Goal: Information Seeking & Learning: Learn about a topic

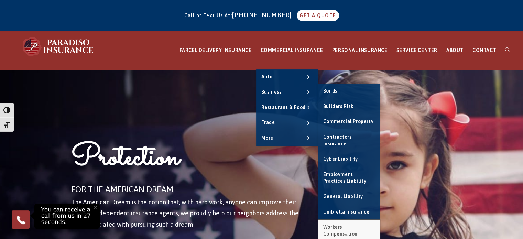
click at [348, 223] on link "Workers Compensation" at bounding box center [349, 231] width 62 height 22
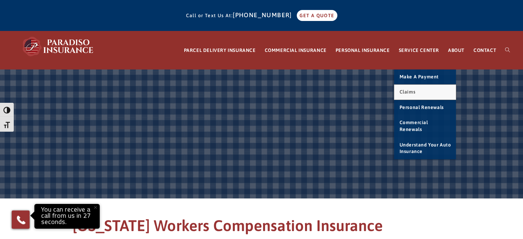
click at [415, 95] on link "Claims" at bounding box center [425, 92] width 62 height 15
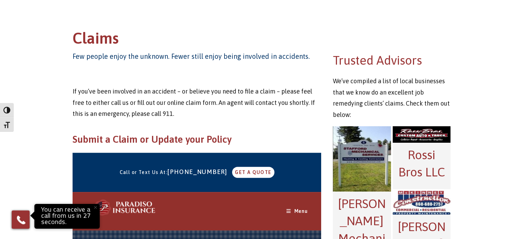
scroll to position [206, 0]
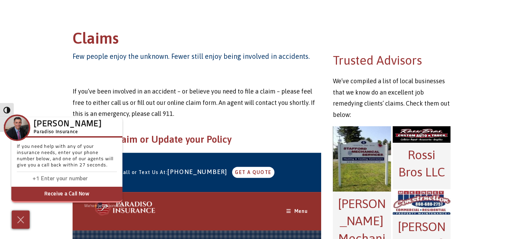
click at [31, 90] on main "Claims Few people enjoy the unknown. Fewer still enjoy being involved in accide…" at bounding box center [261, 229] width 523 height 733
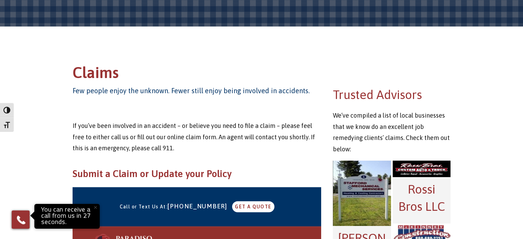
scroll to position [0, 0]
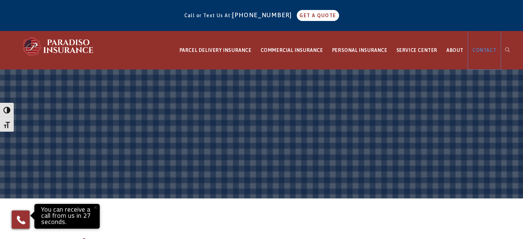
click at [479, 48] on span "CONTACT" at bounding box center [485, 50] width 24 height 6
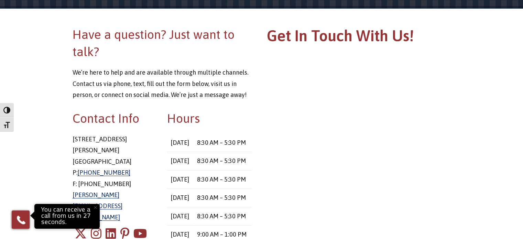
scroll to position [1, 0]
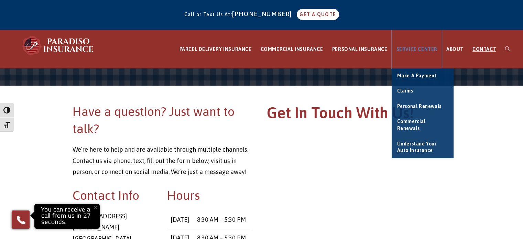
click at [427, 48] on span "SERVICE CENTER" at bounding box center [416, 49] width 41 height 6
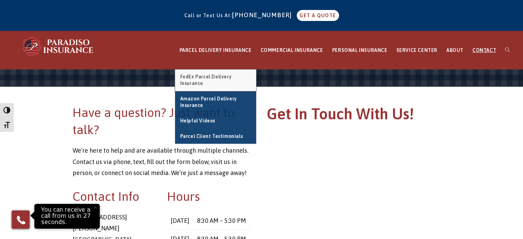
click at [225, 77] on span "FedEx Parcel Delivery Insurance" at bounding box center [206, 80] width 52 height 12
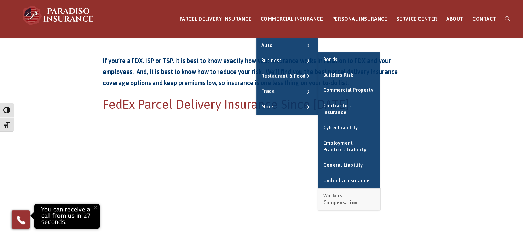
click at [345, 193] on span "Workers Compensation" at bounding box center [340, 199] width 34 height 12
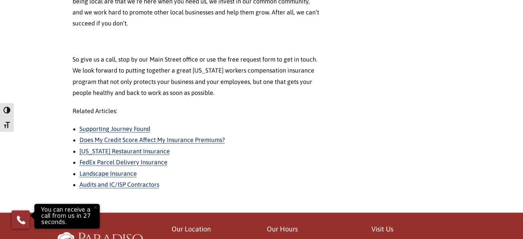
scroll to position [929, 0]
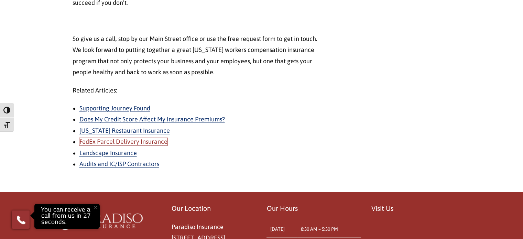
click at [145, 141] on link "FedEx Parcel Delivery Insurance" at bounding box center [123, 141] width 88 height 7
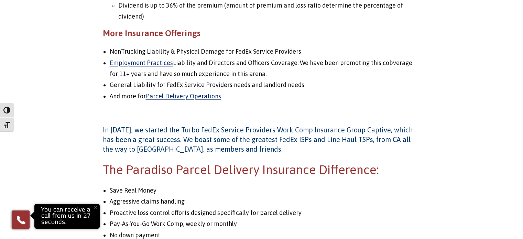
scroll to position [723, 0]
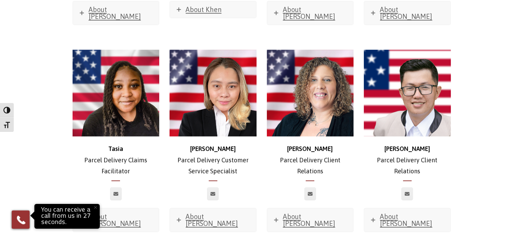
scroll to position [1652, 0]
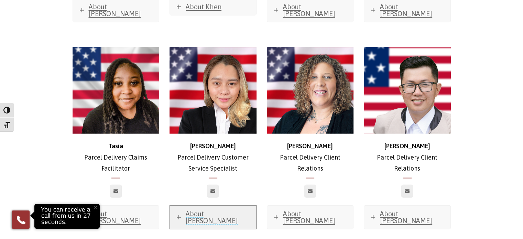
click at [190, 210] on span "About [PERSON_NAME]" at bounding box center [212, 217] width 52 height 15
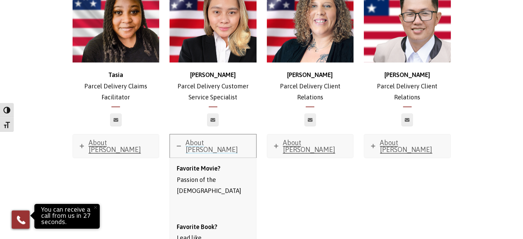
scroll to position [1652, 0]
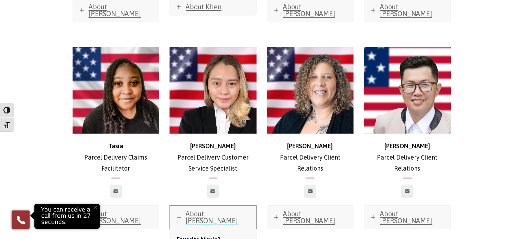
click at [203, 210] on span "About Trishia" at bounding box center [212, 217] width 52 height 15
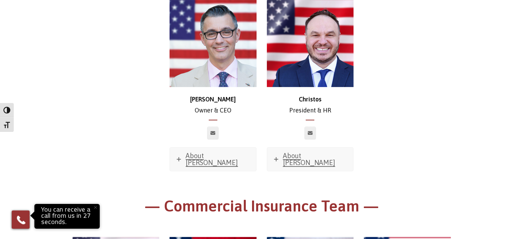
scroll to position [104, 0]
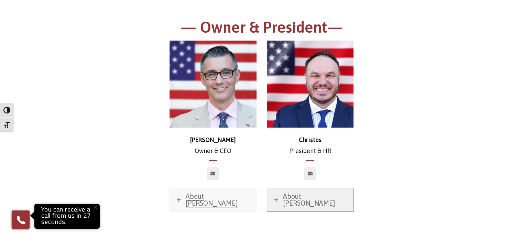
click at [315, 196] on span "About Christos" at bounding box center [309, 199] width 52 height 15
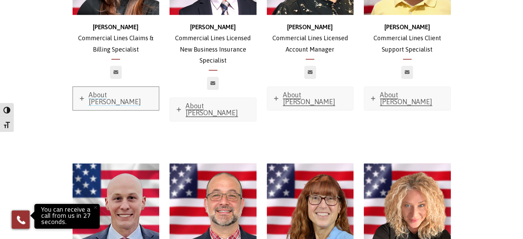
scroll to position [1067, 0]
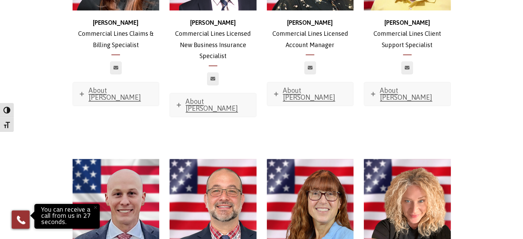
click at [79, 64] on div at bounding box center [115, 71] width 97 height 21
click at [113, 86] on span "About Morgan" at bounding box center [115, 93] width 52 height 15
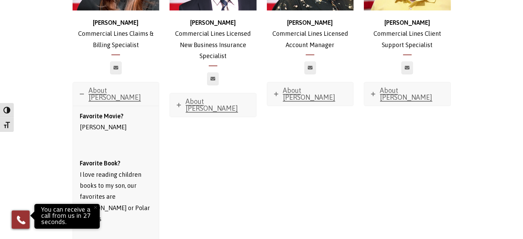
click at [217, 76] on div at bounding box center [212, 82] width 97 height 21
click at [217, 97] on span "About Zach" at bounding box center [212, 104] width 52 height 15
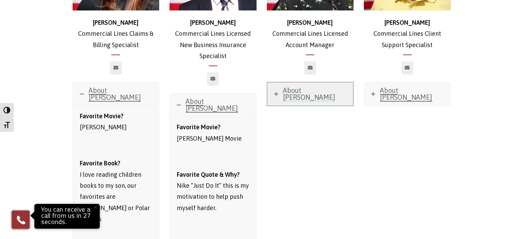
click at [294, 86] on span "About Robyn" at bounding box center [309, 93] width 52 height 15
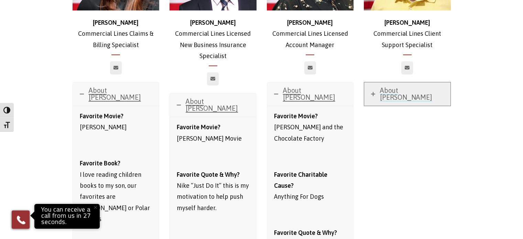
click at [418, 82] on link "About Glenn" at bounding box center [407, 93] width 86 height 23
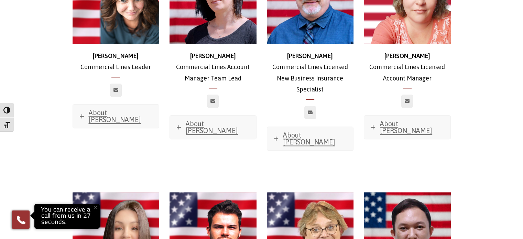
scroll to position [723, 0]
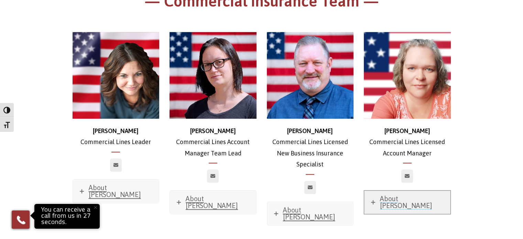
click at [409, 195] on span "About Jessica" at bounding box center [406, 202] width 52 height 15
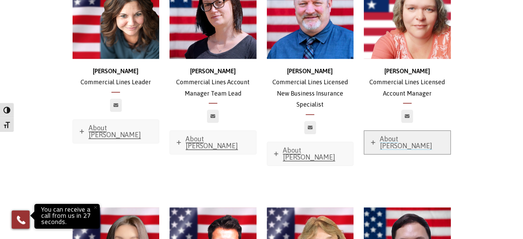
scroll to position [792, 0]
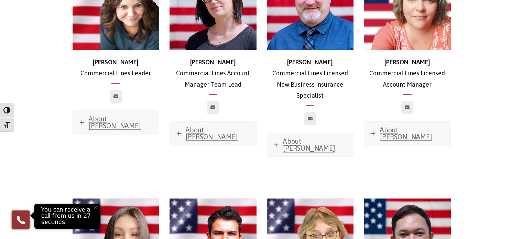
click at [394, 112] on div at bounding box center [407, 111] width 97 height 21
click at [394, 126] on span "About Jessica" at bounding box center [406, 133] width 52 height 15
click at [393, 126] on span "About Jessica" at bounding box center [406, 133] width 52 height 15
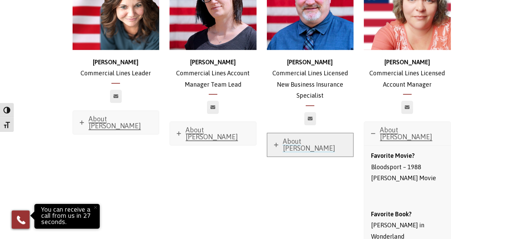
click at [312, 139] on link "About Ross" at bounding box center [310, 144] width 86 height 23
click at [313, 137] on span "About Ross" at bounding box center [309, 144] width 52 height 15
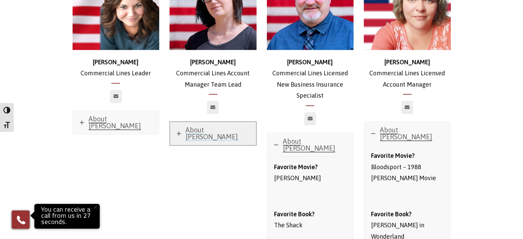
click at [201, 126] on span "About Jessica" at bounding box center [212, 133] width 52 height 15
click at [215, 126] on span "About Jessica" at bounding box center [212, 133] width 52 height 15
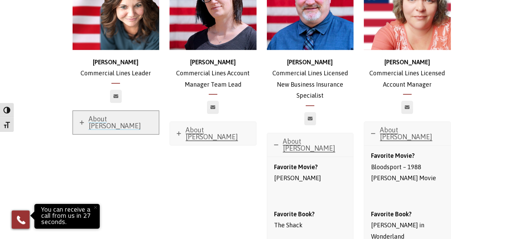
click at [100, 111] on link "About Stephanie" at bounding box center [116, 122] width 86 height 23
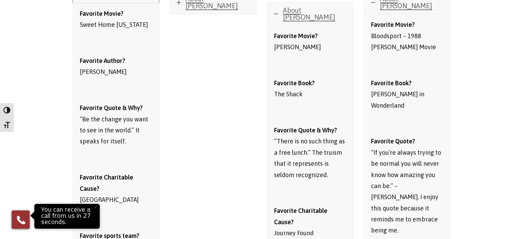
scroll to position [861, 0]
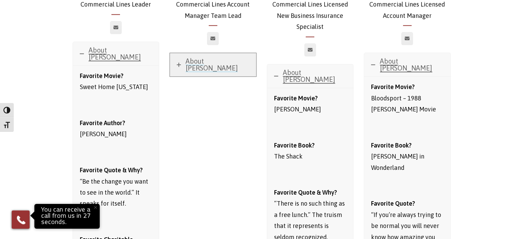
click at [200, 57] on link "About Jessica" at bounding box center [213, 64] width 86 height 23
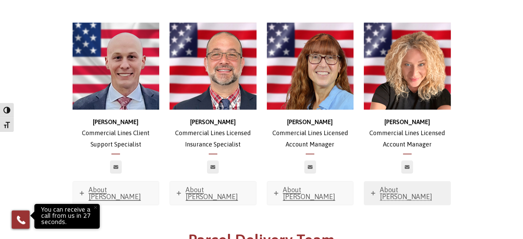
scroll to position [2065, 0]
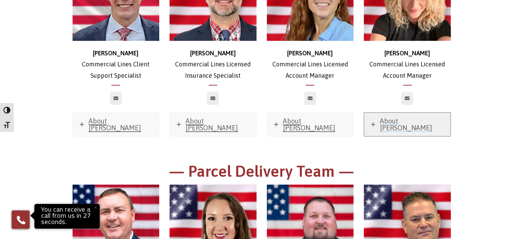
click at [385, 117] on span "About Sabrina" at bounding box center [406, 124] width 52 height 15
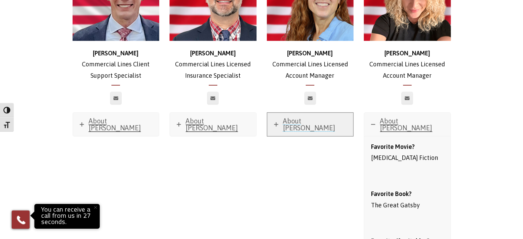
click at [310, 117] on span "About Carrie" at bounding box center [309, 124] width 52 height 15
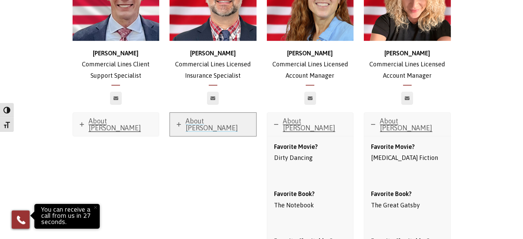
click at [203, 117] on span "About Nick" at bounding box center [212, 124] width 52 height 15
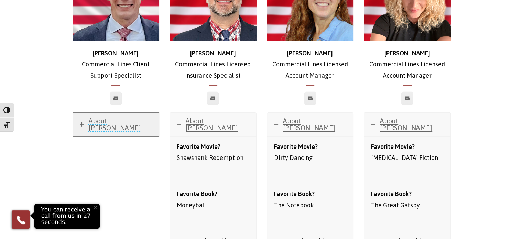
click at [124, 113] on link "About Mike" at bounding box center [116, 124] width 86 height 23
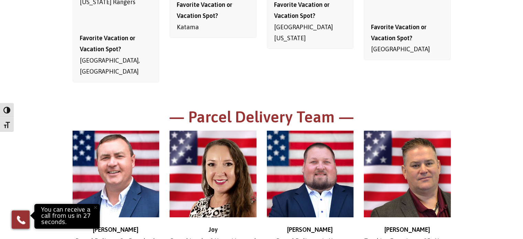
scroll to position [2409, 0]
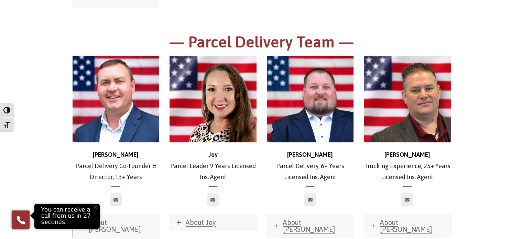
scroll to position [2547, 0]
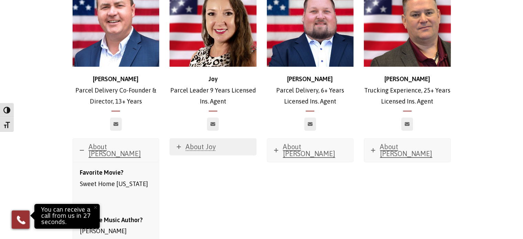
click at [192, 118] on div at bounding box center [212, 128] width 97 height 21
click at [195, 143] on span "About Joy" at bounding box center [201, 147] width 30 height 8
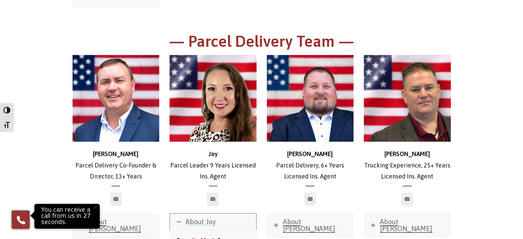
scroll to position [2512, 0]
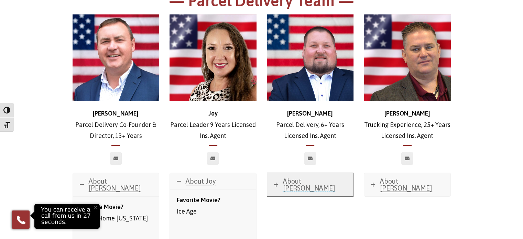
click at [304, 177] on span "About Stephen" at bounding box center [309, 184] width 52 height 15
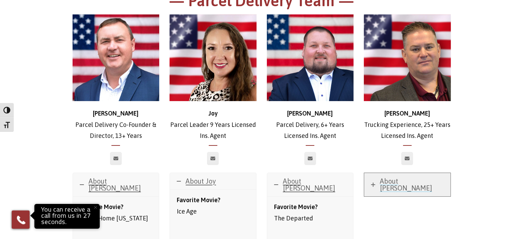
click at [423, 173] on link "About Trevor" at bounding box center [407, 184] width 86 height 23
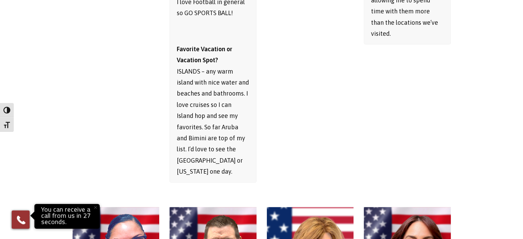
scroll to position [3338, 0]
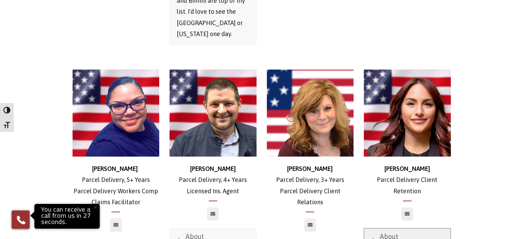
click at [398, 228] on link "About Rachel" at bounding box center [407, 239] width 86 height 23
drag, startPoint x: 190, startPoint y: 137, endPoint x: 210, endPoint y: 142, distance: 20.1
click at [190, 233] on span "About Harry" at bounding box center [212, 240] width 52 height 15
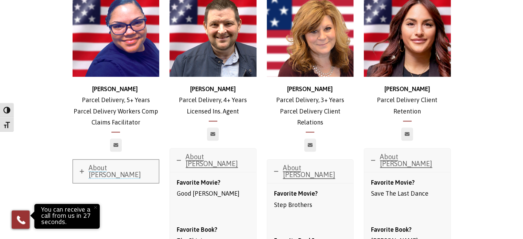
scroll to position [3441, 0]
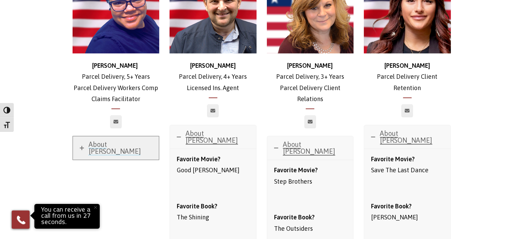
click at [122, 140] on span "About Keisha" at bounding box center [115, 147] width 52 height 15
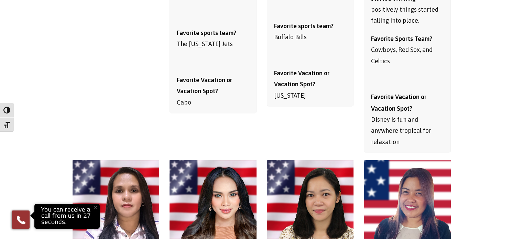
scroll to position [3917, 0]
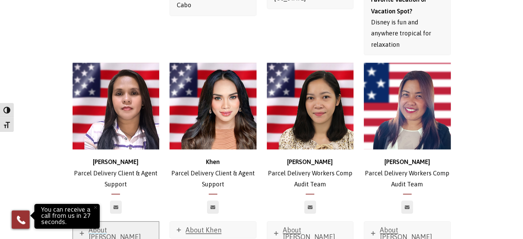
click at [106, 222] on link "About Dee" at bounding box center [116, 233] width 86 height 23
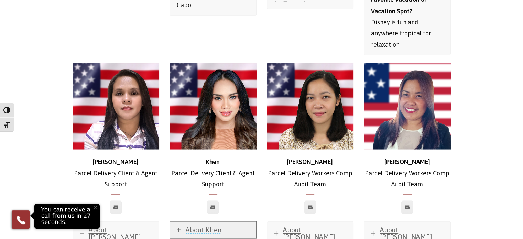
click at [205, 222] on link "About Khen" at bounding box center [213, 230] width 86 height 17
click at [204, 226] on span "About Khen" at bounding box center [204, 230] width 36 height 8
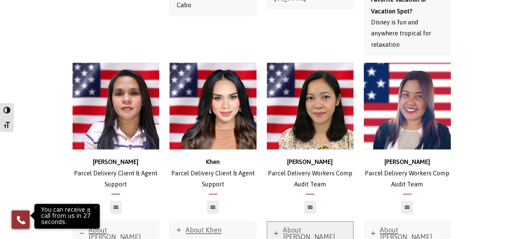
click at [321, 226] on span "About Chanie" at bounding box center [309, 233] width 52 height 15
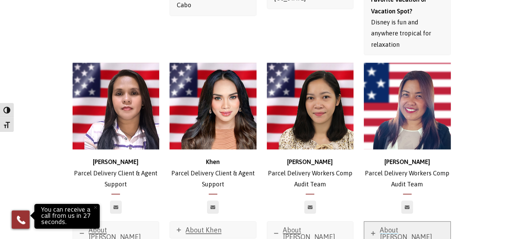
click at [393, 226] on span "About Berna" at bounding box center [406, 233] width 52 height 15
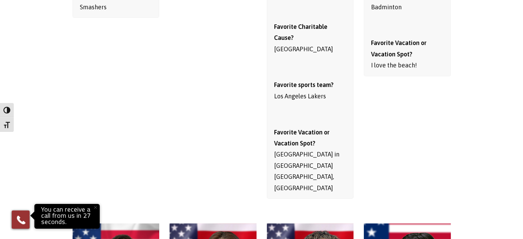
scroll to position [4433, 0]
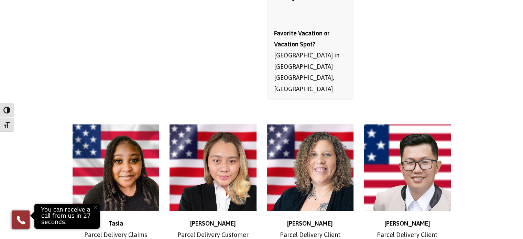
scroll to position [4536, 0]
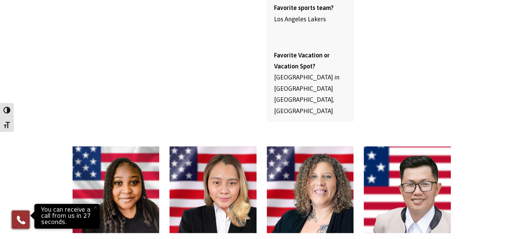
scroll to position [4467, 0]
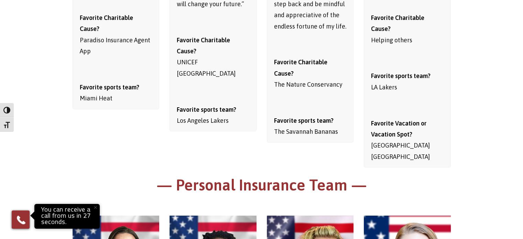
scroll to position [5018, 0]
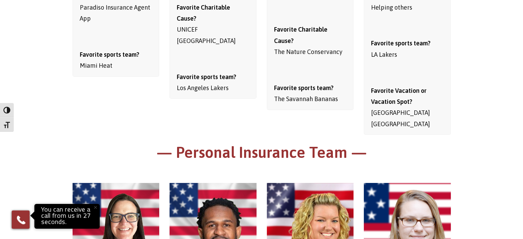
scroll to position [5086, 0]
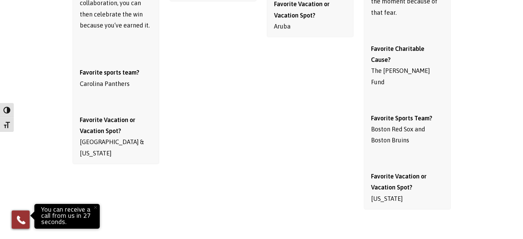
scroll to position [5740, 0]
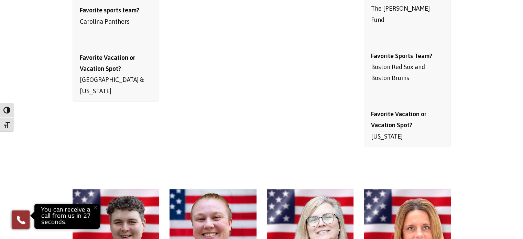
scroll to position [5809, 0]
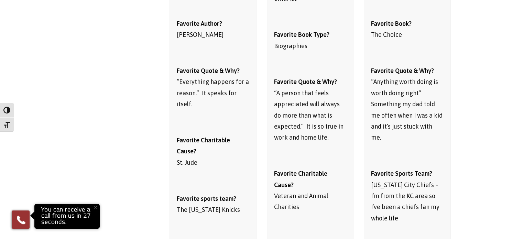
scroll to position [6256, 0]
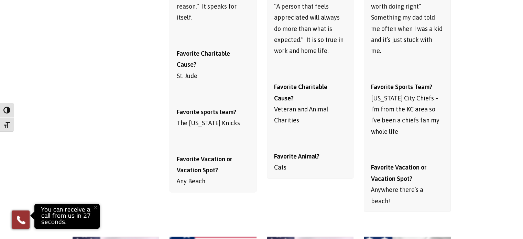
scroll to position [6291, 0]
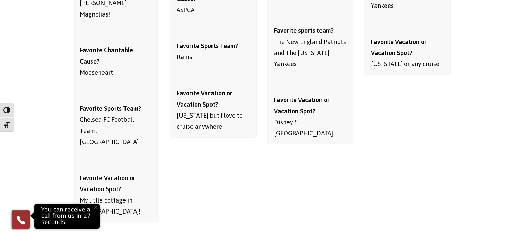
scroll to position [6910, 0]
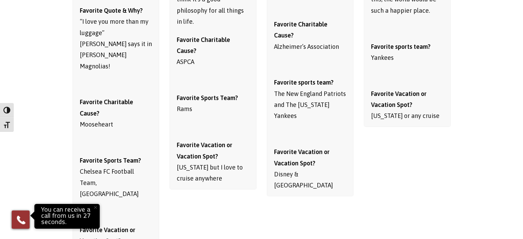
scroll to position [6841, 0]
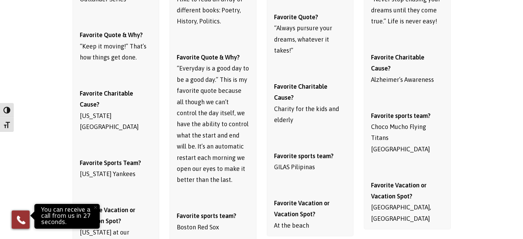
scroll to position [7461, 0]
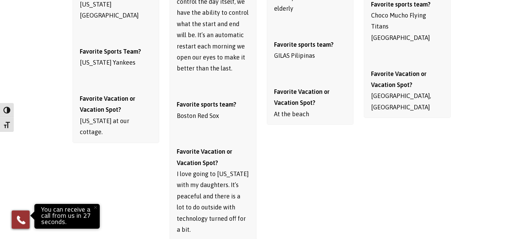
scroll to position [7564, 0]
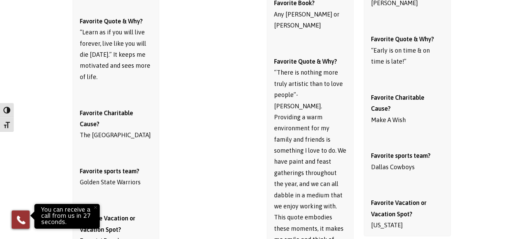
scroll to position [8149, 0]
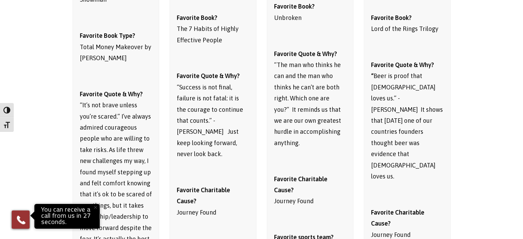
scroll to position [8802, 0]
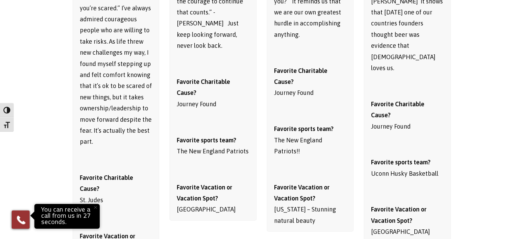
scroll to position [8837, 0]
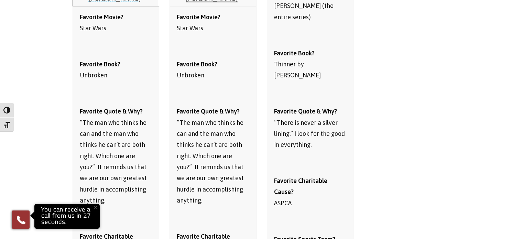
scroll to position [9422, 0]
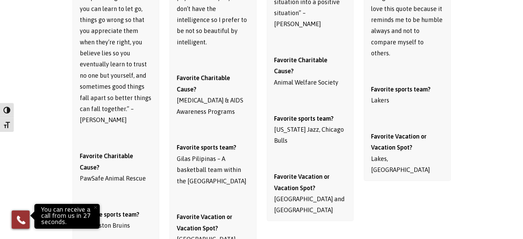
scroll to position [10110, 0]
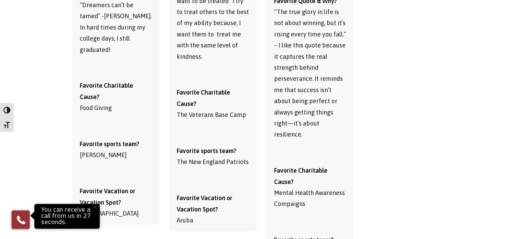
scroll to position [10798, 0]
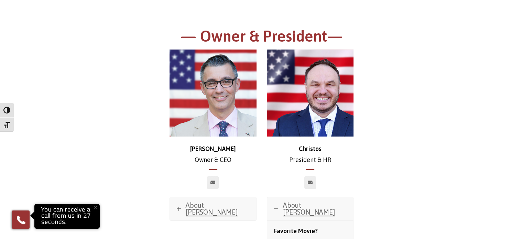
scroll to position [138, 0]
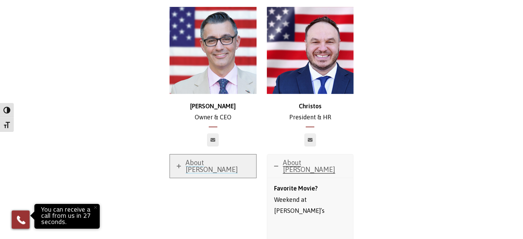
click at [211, 165] on span "About Chris" at bounding box center [212, 166] width 52 height 15
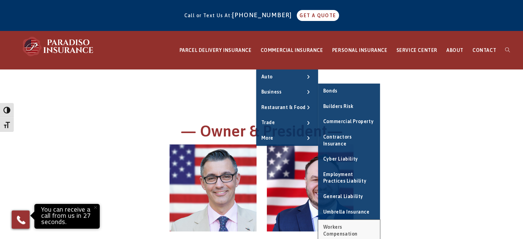
click at [367, 225] on link "Workers Compensation" at bounding box center [349, 231] width 62 height 22
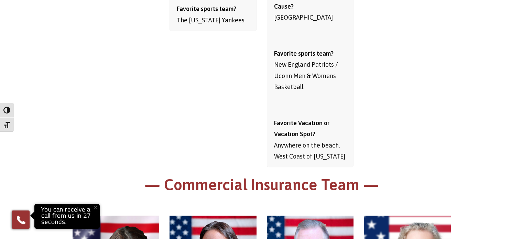
scroll to position [619, 0]
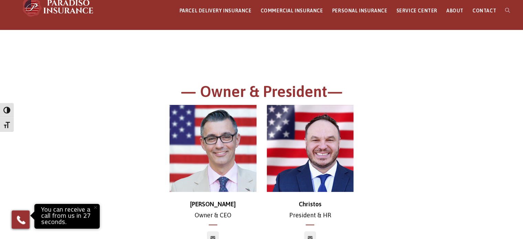
scroll to position [0, 0]
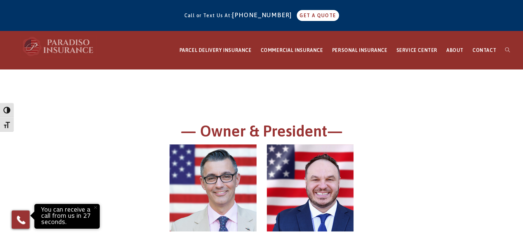
click at [69, 49] on img at bounding box center [59, 46] width 76 height 21
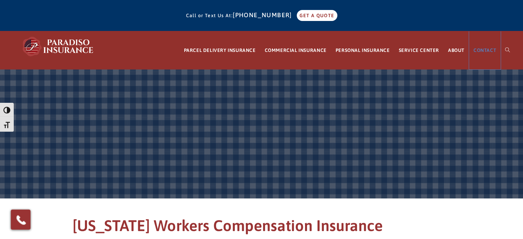
click at [472, 52] on link "CONTACT" at bounding box center [485, 50] width 32 height 38
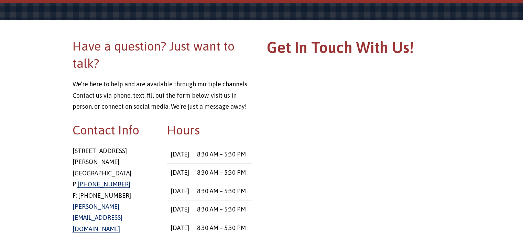
scroll to position [172, 0]
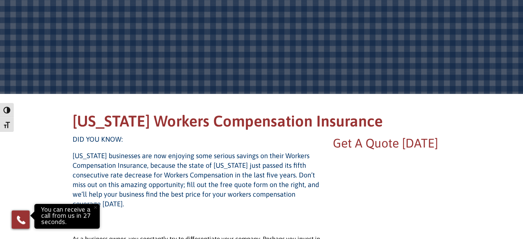
scroll to position [172, 0]
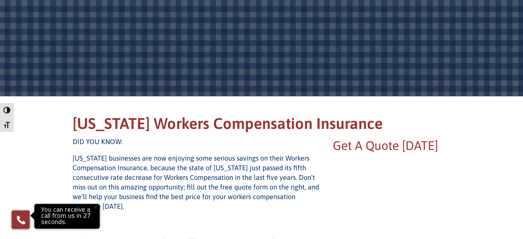
scroll to position [0, 0]
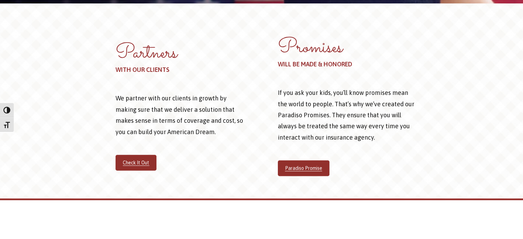
scroll to position [414, 0]
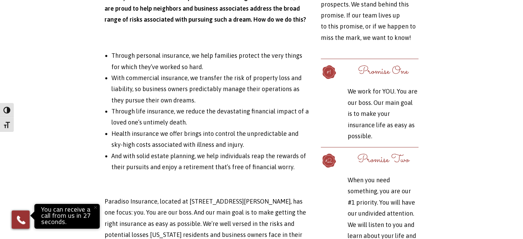
scroll to position [1790, 0]
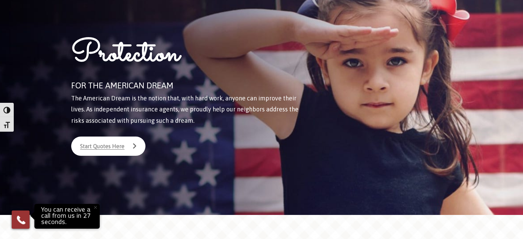
scroll to position [0, 0]
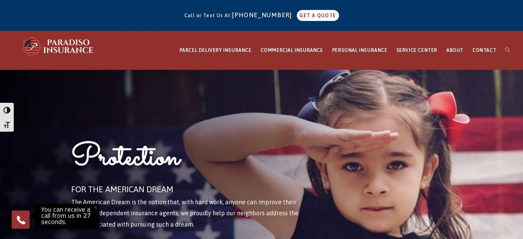
drag, startPoint x: 437, startPoint y: 24, endPoint x: 389, endPoint y: 54, distance: 56.4
drag, startPoint x: 383, startPoint y: 21, endPoint x: 402, endPoint y: 30, distance: 21.2
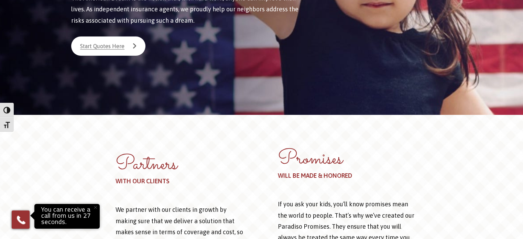
scroll to position [241, 0]
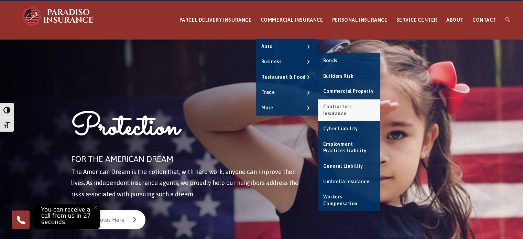
scroll to position [34, 0]
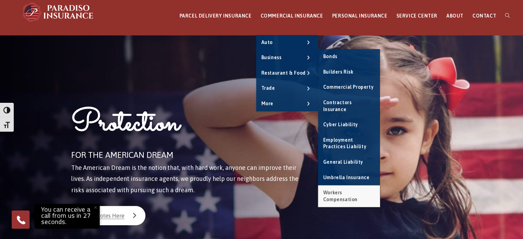
click at [356, 185] on link "Workers Compensation" at bounding box center [349, 196] width 62 height 22
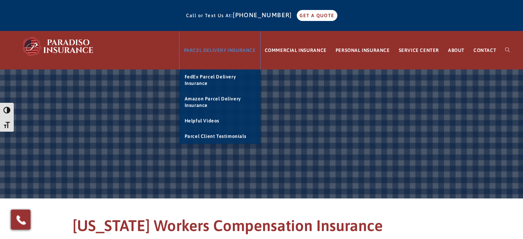
click at [249, 59] on link "PARCEL DELIVERY INSURANCE" at bounding box center [220, 50] width 81 height 38
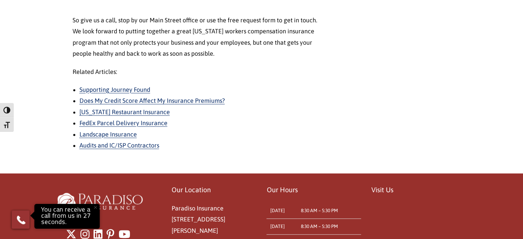
scroll to position [963, 0]
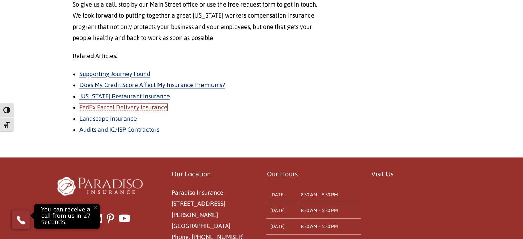
click at [157, 105] on link "FedEx Parcel Delivery Insurance" at bounding box center [123, 107] width 88 height 7
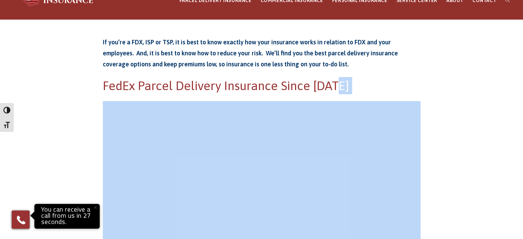
scroll to position [34, 0]
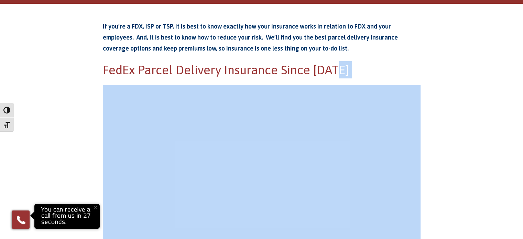
click at [97, 209] on button "×" at bounding box center [95, 207] width 15 height 15
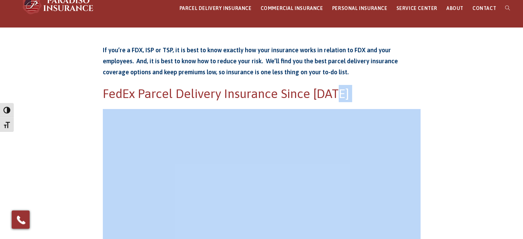
scroll to position [0, 0]
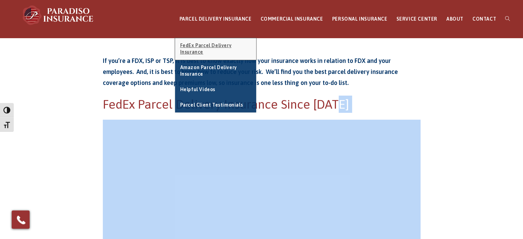
click at [217, 51] on link "FedEx Parcel Delivery Insurance" at bounding box center [215, 49] width 81 height 22
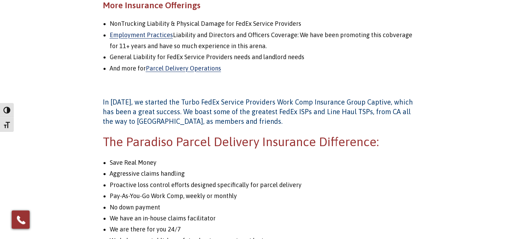
scroll to position [757, 0]
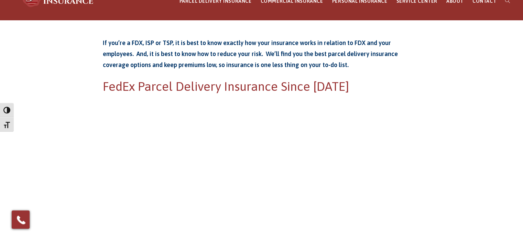
scroll to position [34, 0]
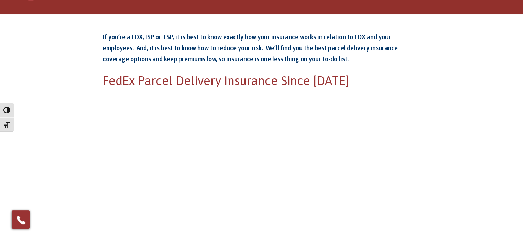
scroll to position [0, 0]
